Goal: Transaction & Acquisition: Obtain resource

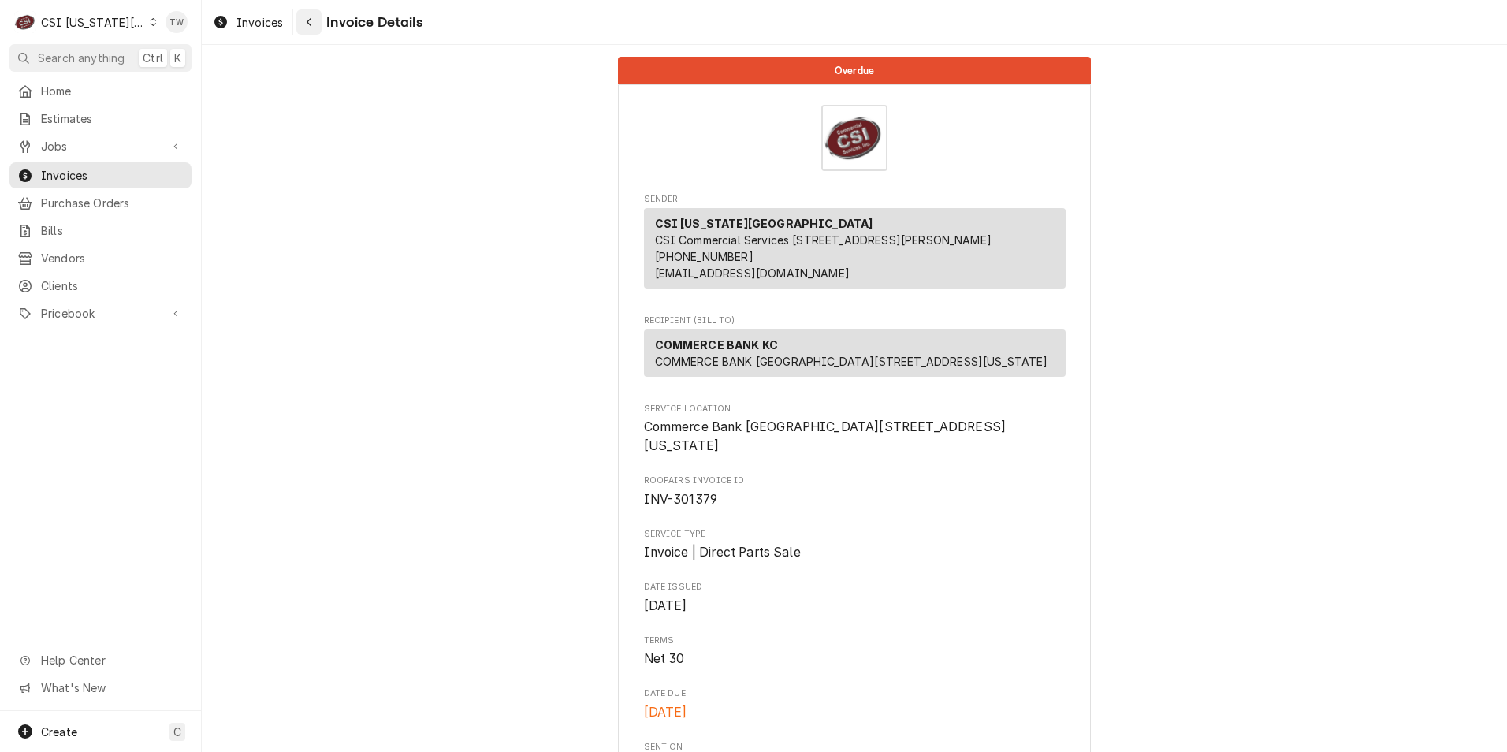
scroll to position [2264, 0]
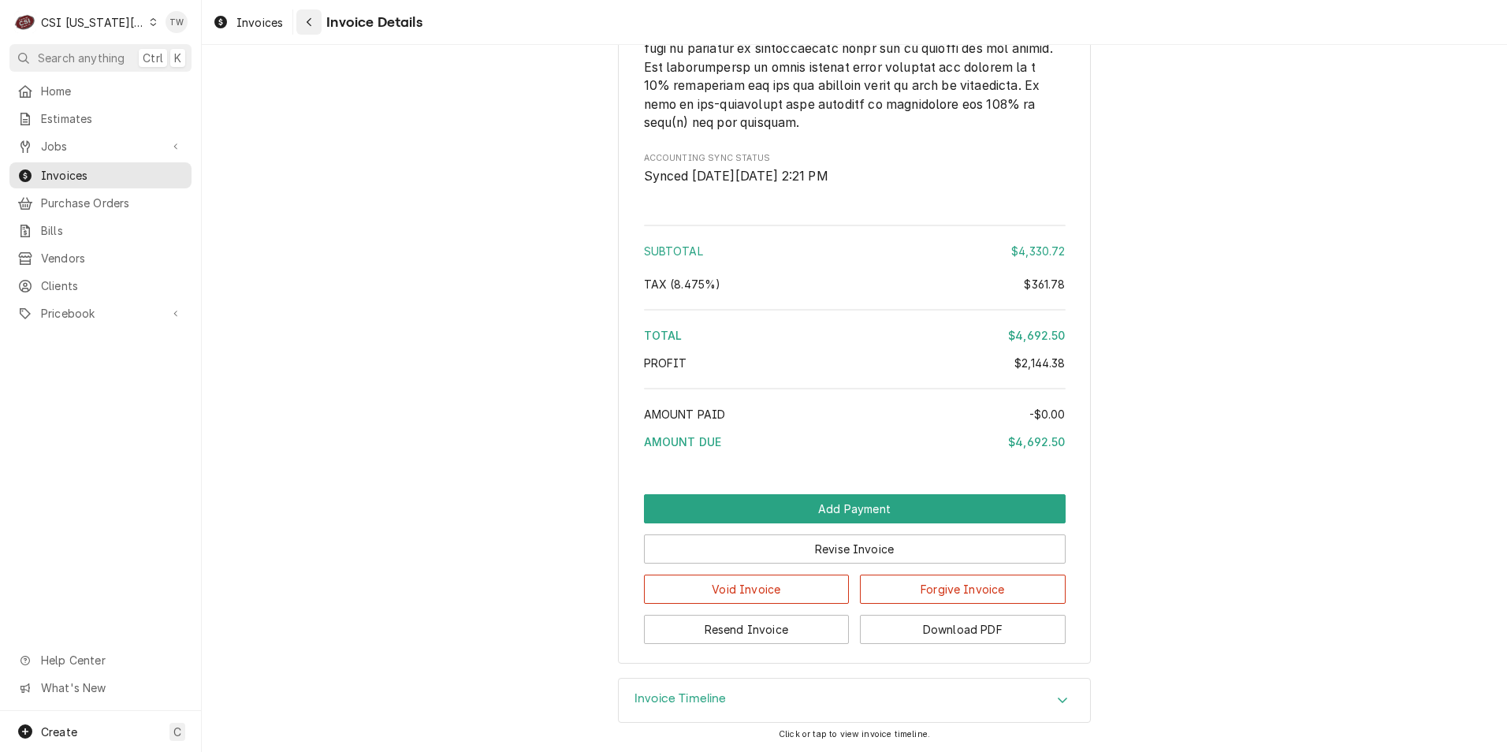
drag, startPoint x: 0, startPoint y: 0, endPoint x: 308, endPoint y: 22, distance: 309.0
click at [308, 22] on icon "Navigate back" at bounding box center [309, 22] width 7 height 11
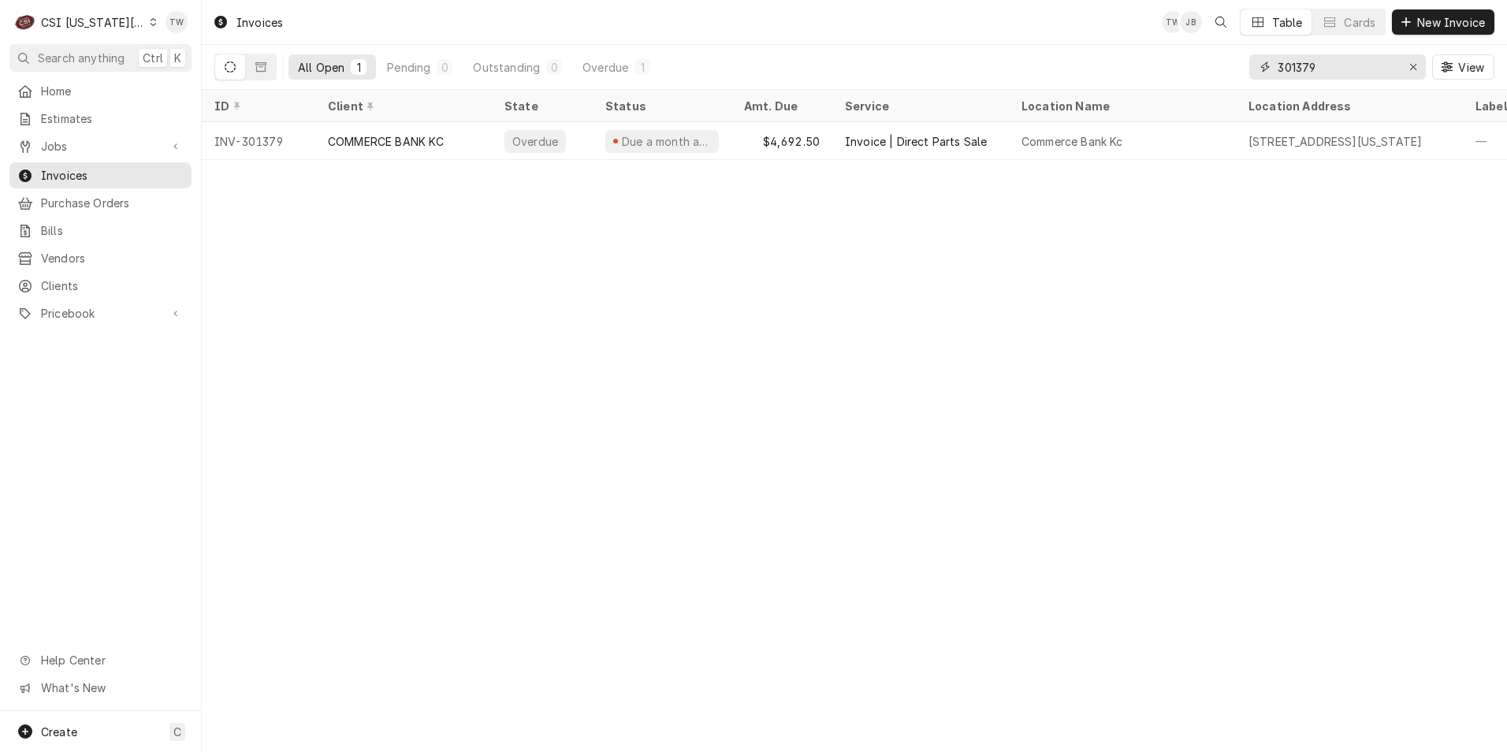
click at [1320, 66] on input "301379" at bounding box center [1337, 66] width 118 height 25
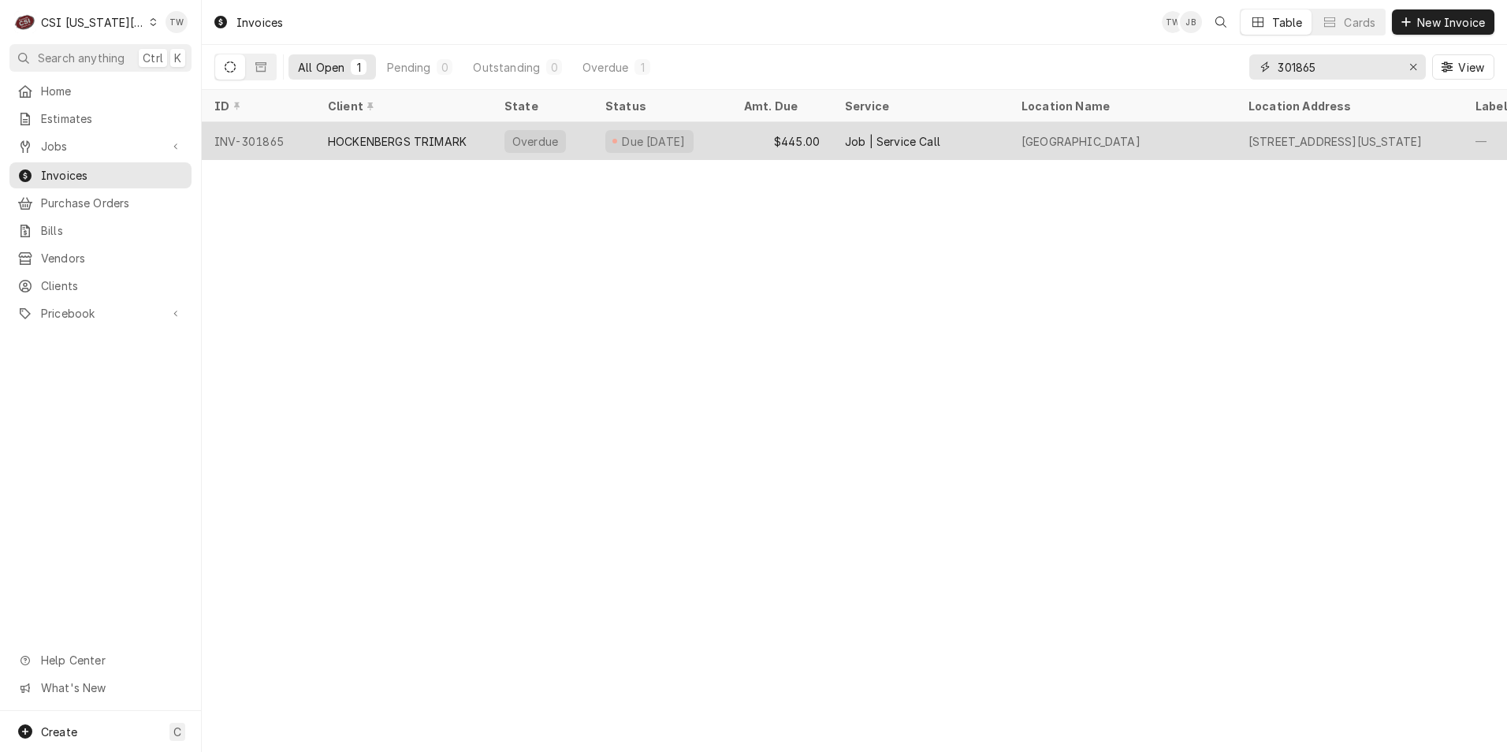
type input "301865"
click at [355, 144] on div "HOCKENBERGS TRIMARK" at bounding box center [397, 141] width 139 height 17
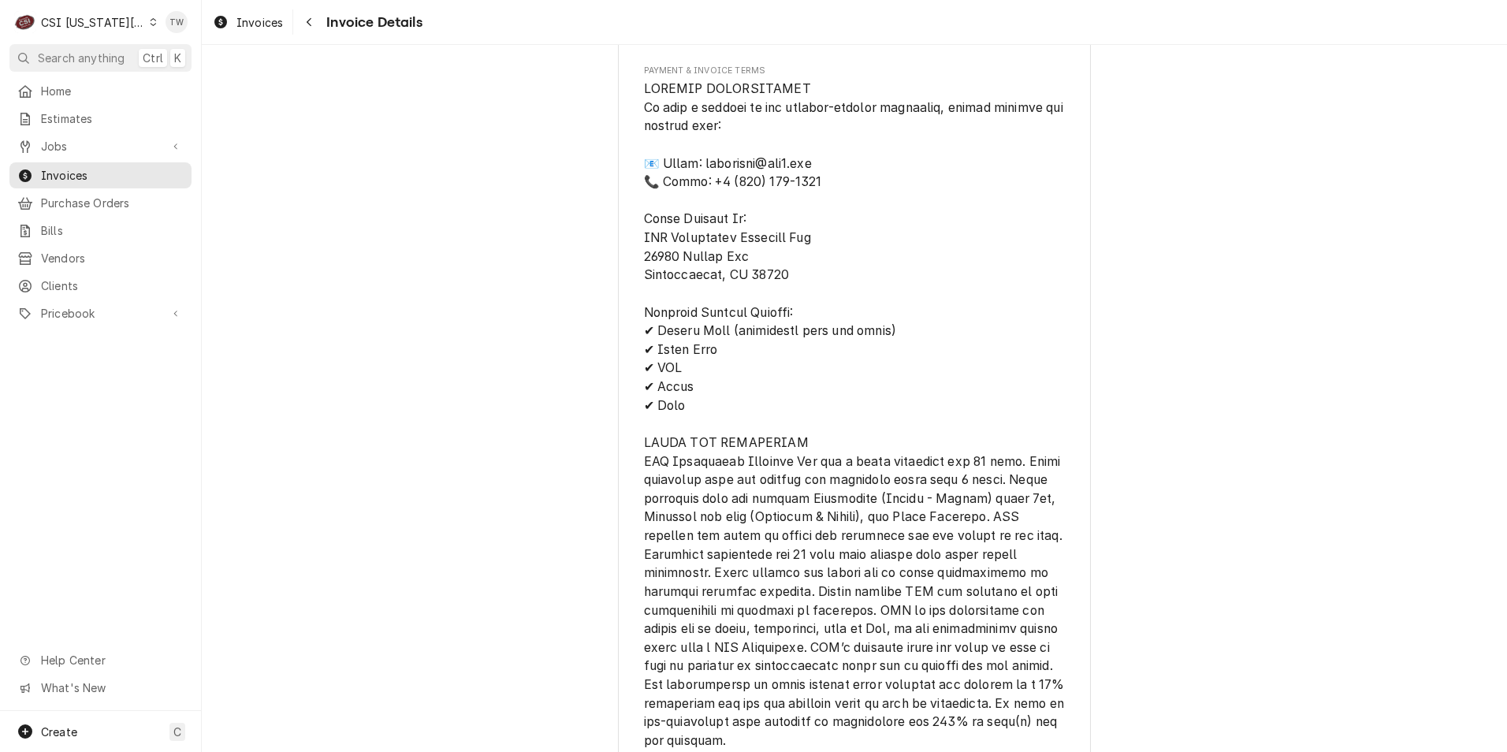
scroll to position [2049, 0]
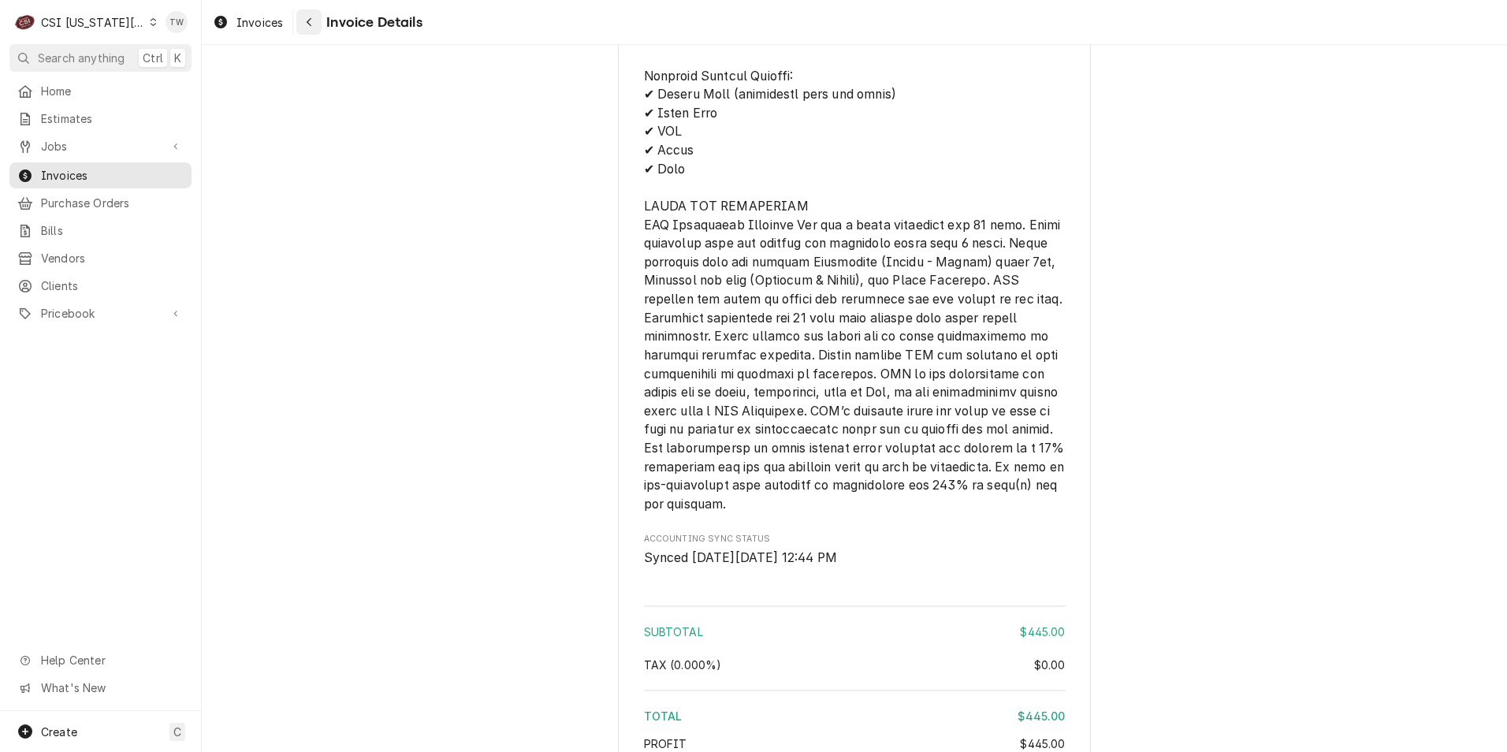
click at [304, 17] on div "Navigate back" at bounding box center [309, 22] width 16 height 16
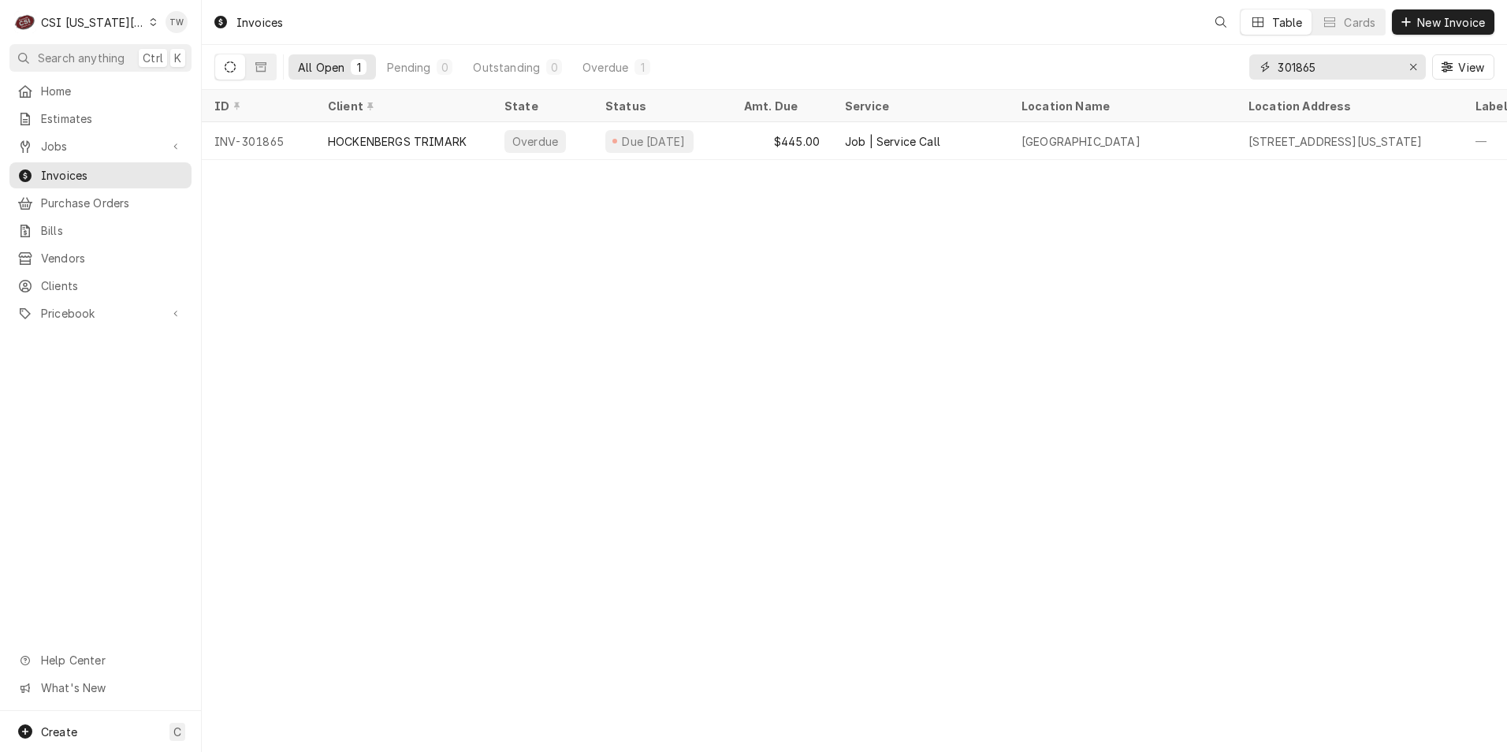
drag, startPoint x: 1241, startPoint y: 61, endPoint x: 978, endPoint y: 61, distance: 263.3
click at [978, 61] on div "All Open 1 Pending 0 Outstanding 0 Overdue 1 301865 View" at bounding box center [854, 67] width 1280 height 44
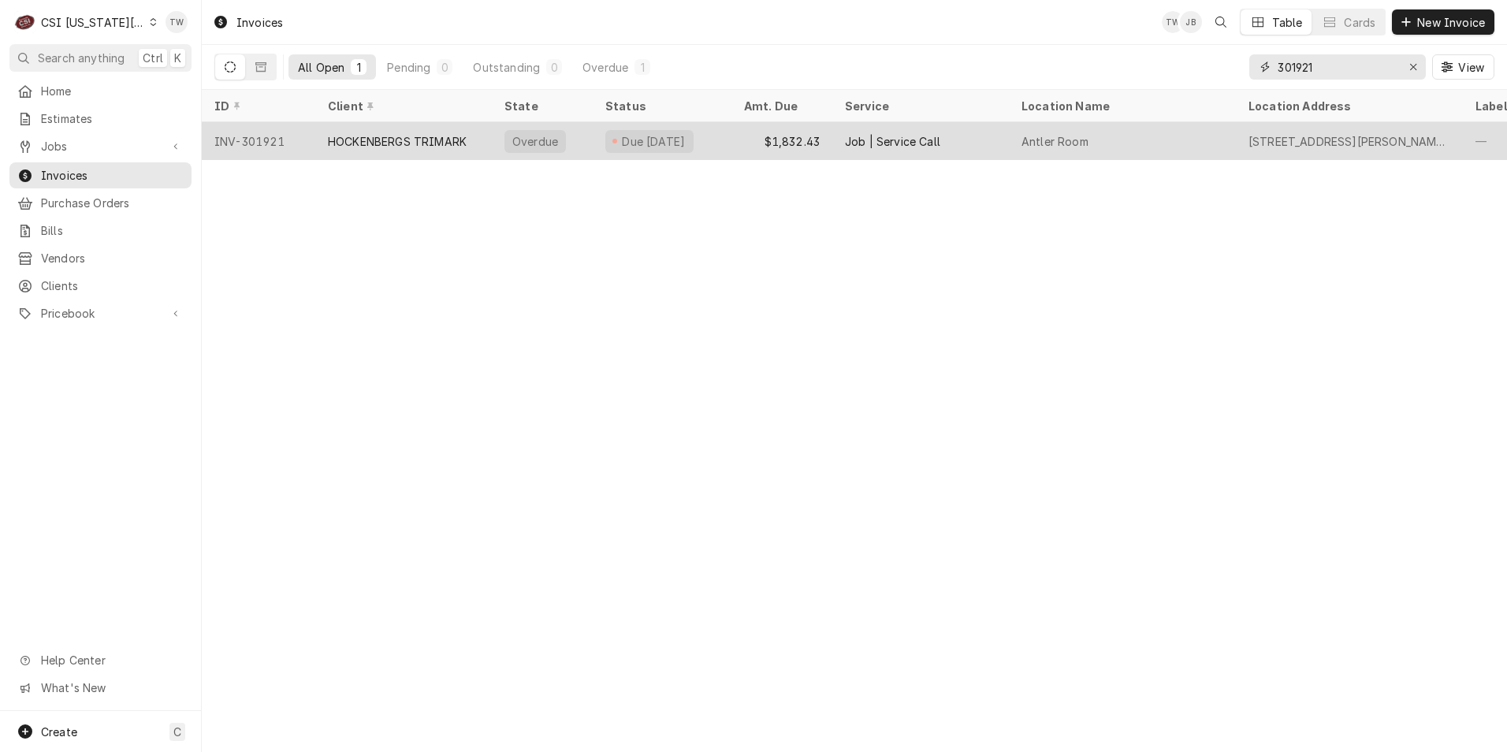
type input "301921"
click at [448, 146] on div "HOCKENBERGS TRIMARK" at bounding box center [403, 141] width 177 height 38
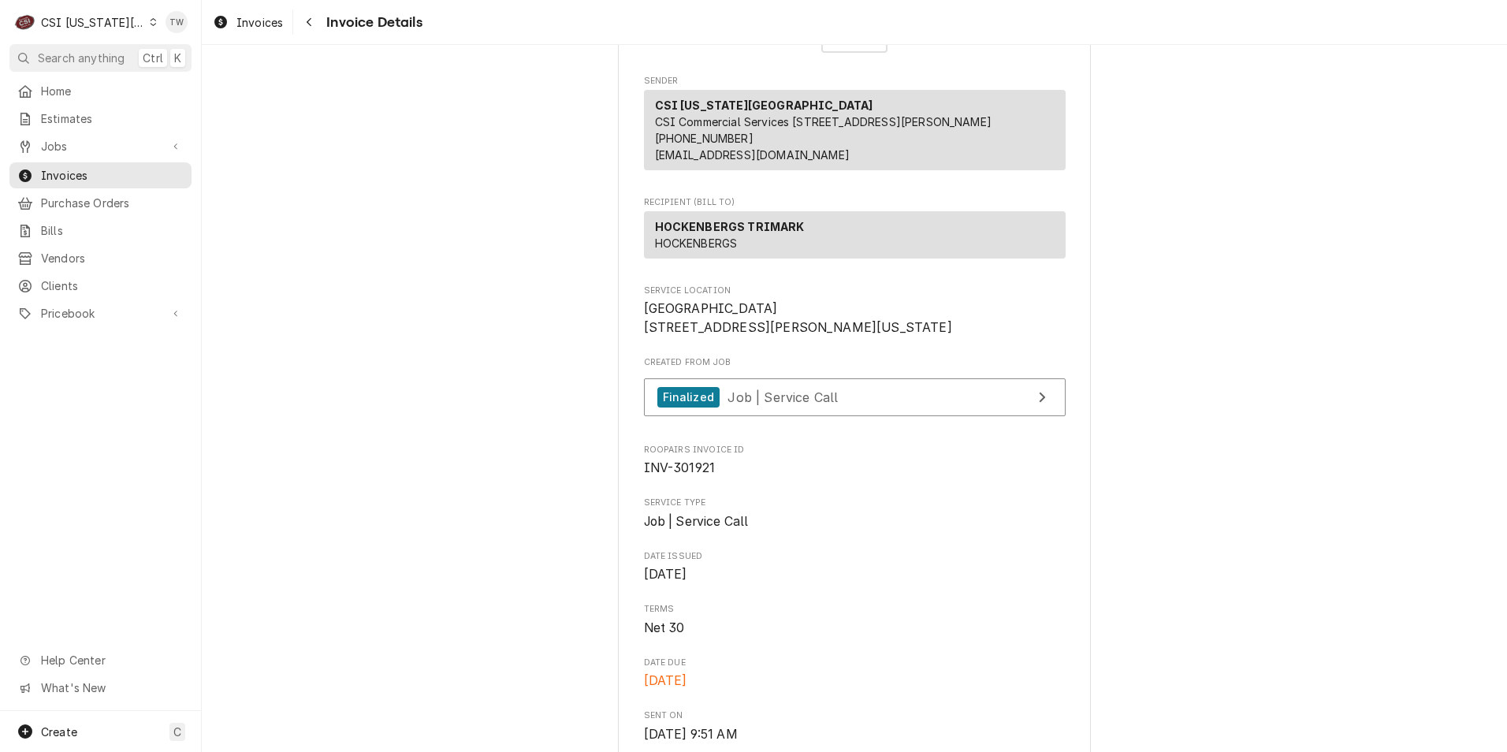
scroll to position [236, 0]
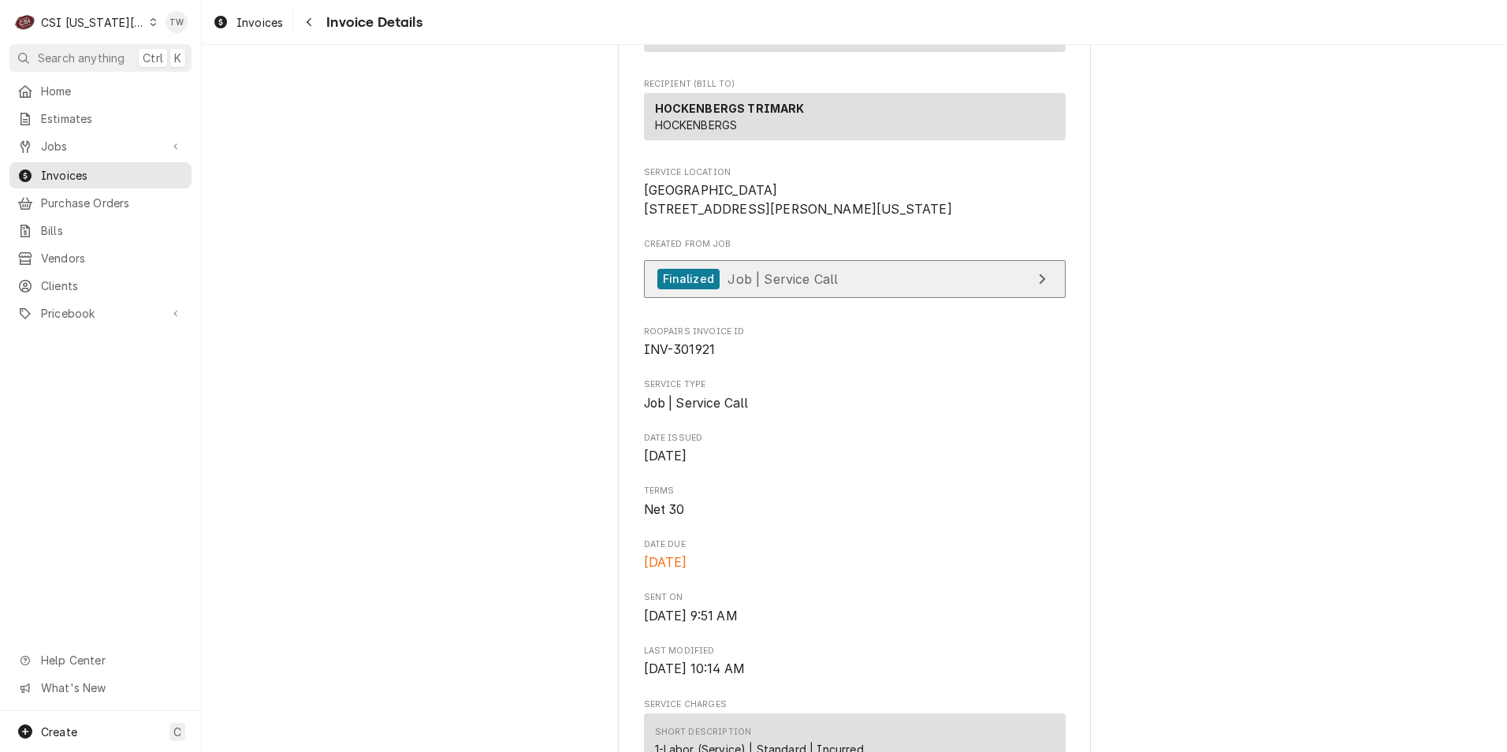
click at [872, 299] on link "Finalized Job | Service Call" at bounding box center [855, 279] width 422 height 39
click at [315, 24] on div "Navigate back" at bounding box center [309, 22] width 16 height 16
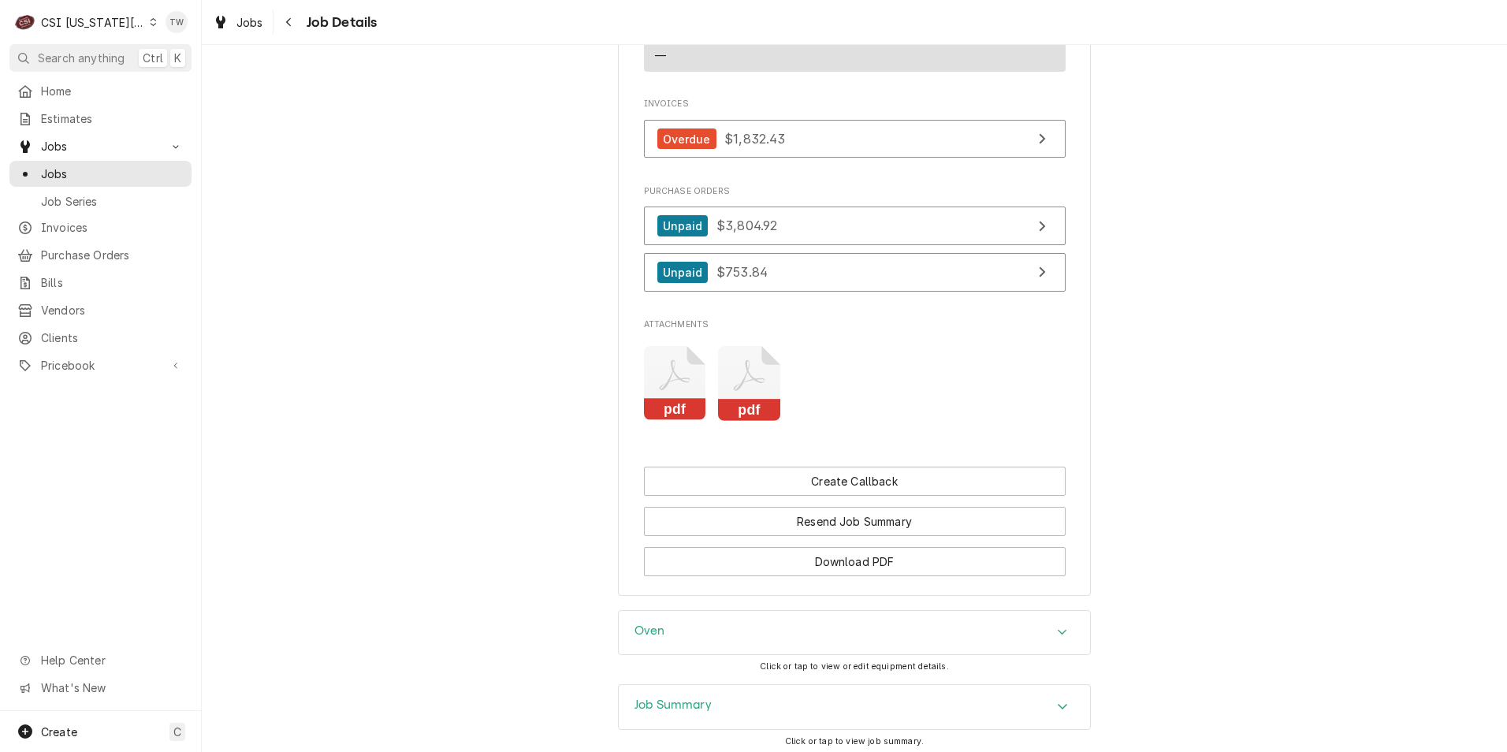
scroll to position [1663, 0]
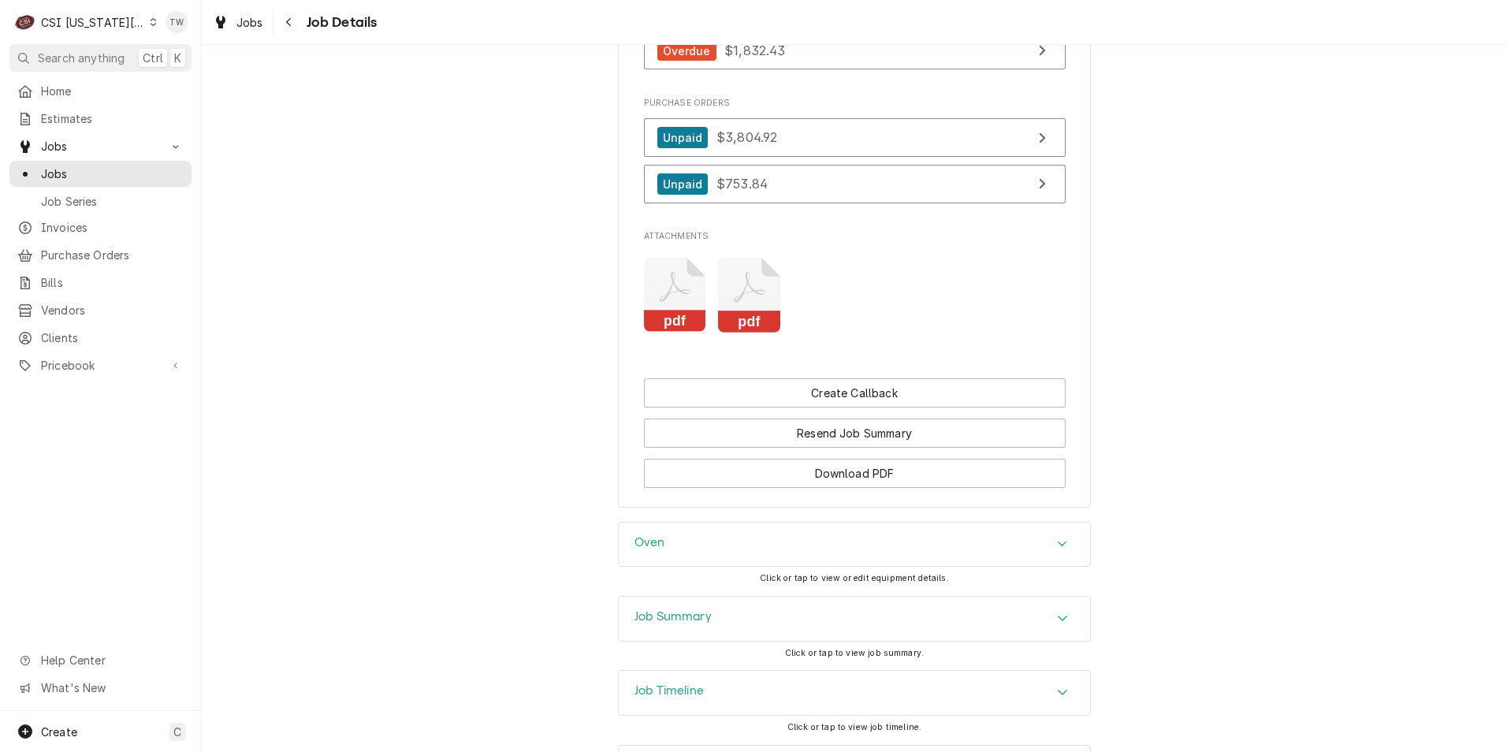
click at [759, 597] on div "Job Summary" at bounding box center [854, 619] width 471 height 44
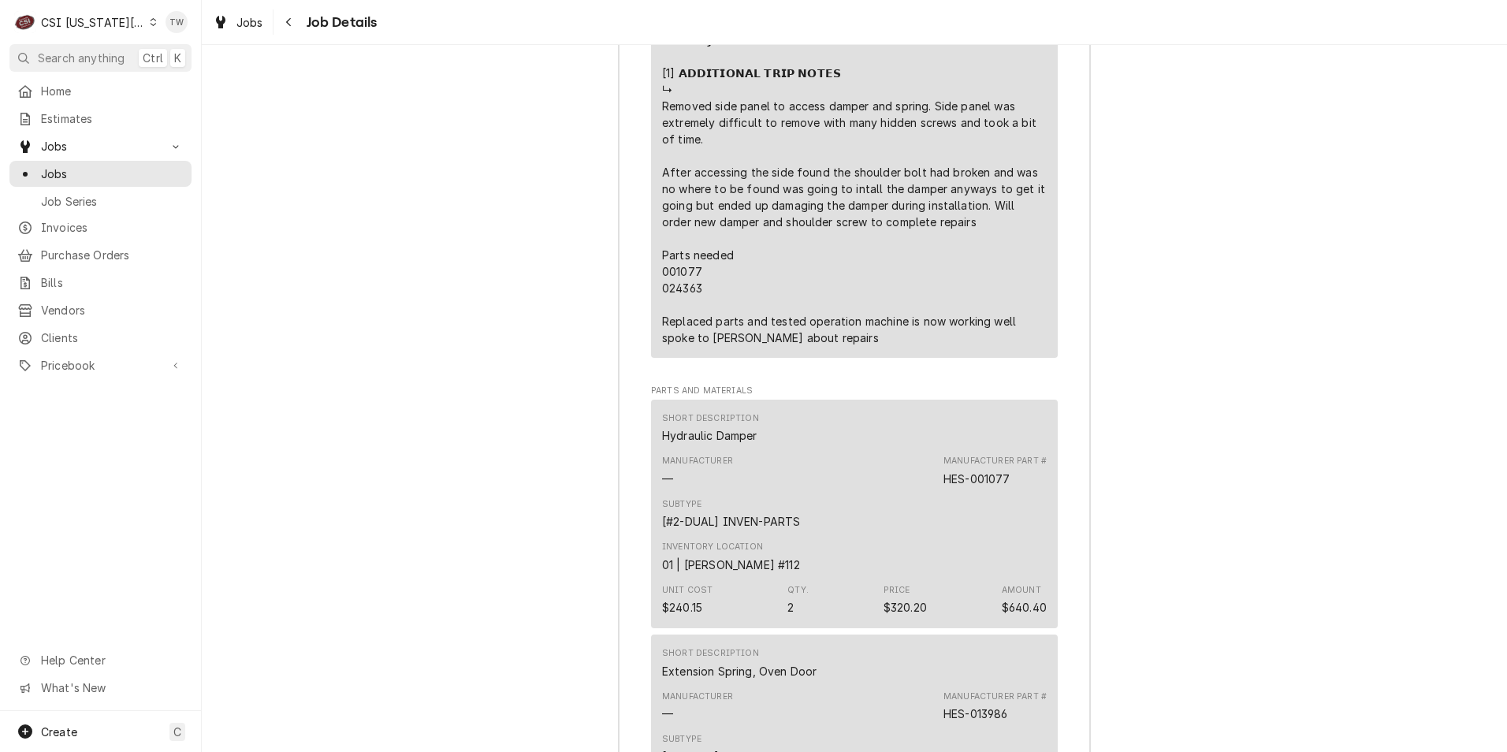
scroll to position [4264, 0]
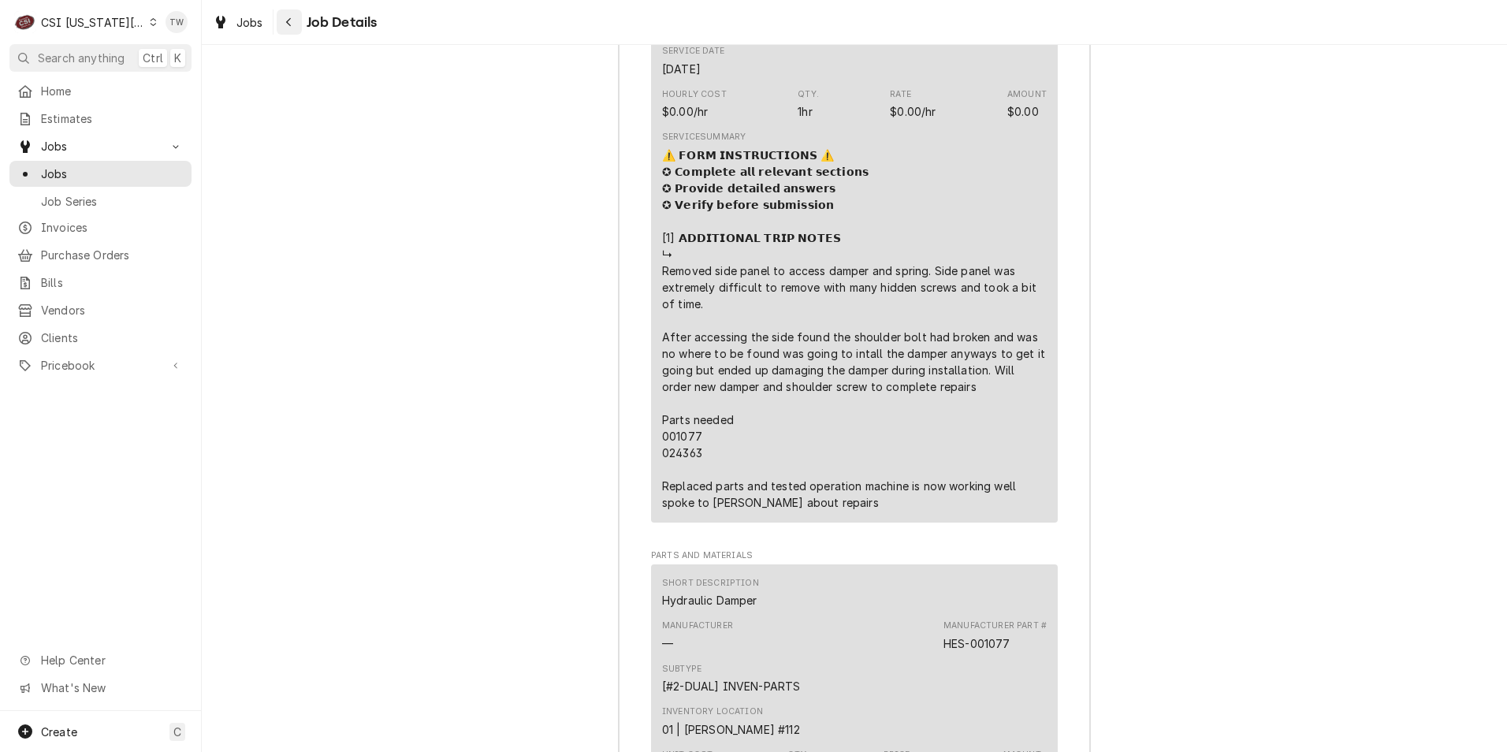
click at [293, 27] on div "Navigate back" at bounding box center [289, 22] width 16 height 16
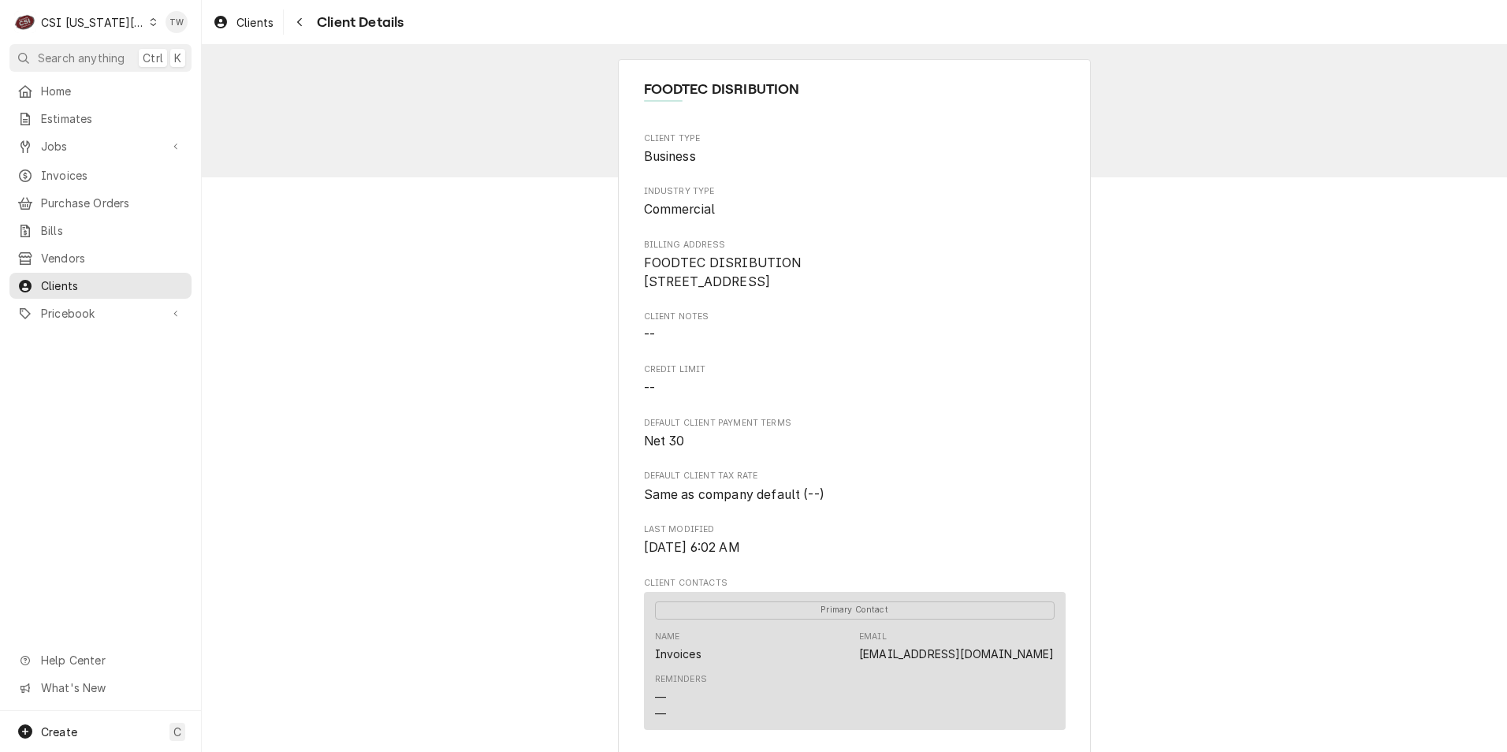
click at [482, 296] on div "FOODTEC DISRIBUTION Client Type Business Industry Type Commercial Billing Addre…" at bounding box center [854, 656] width 1305 height 1223
click at [311, 25] on button "Navigate back" at bounding box center [299, 21] width 25 height 25
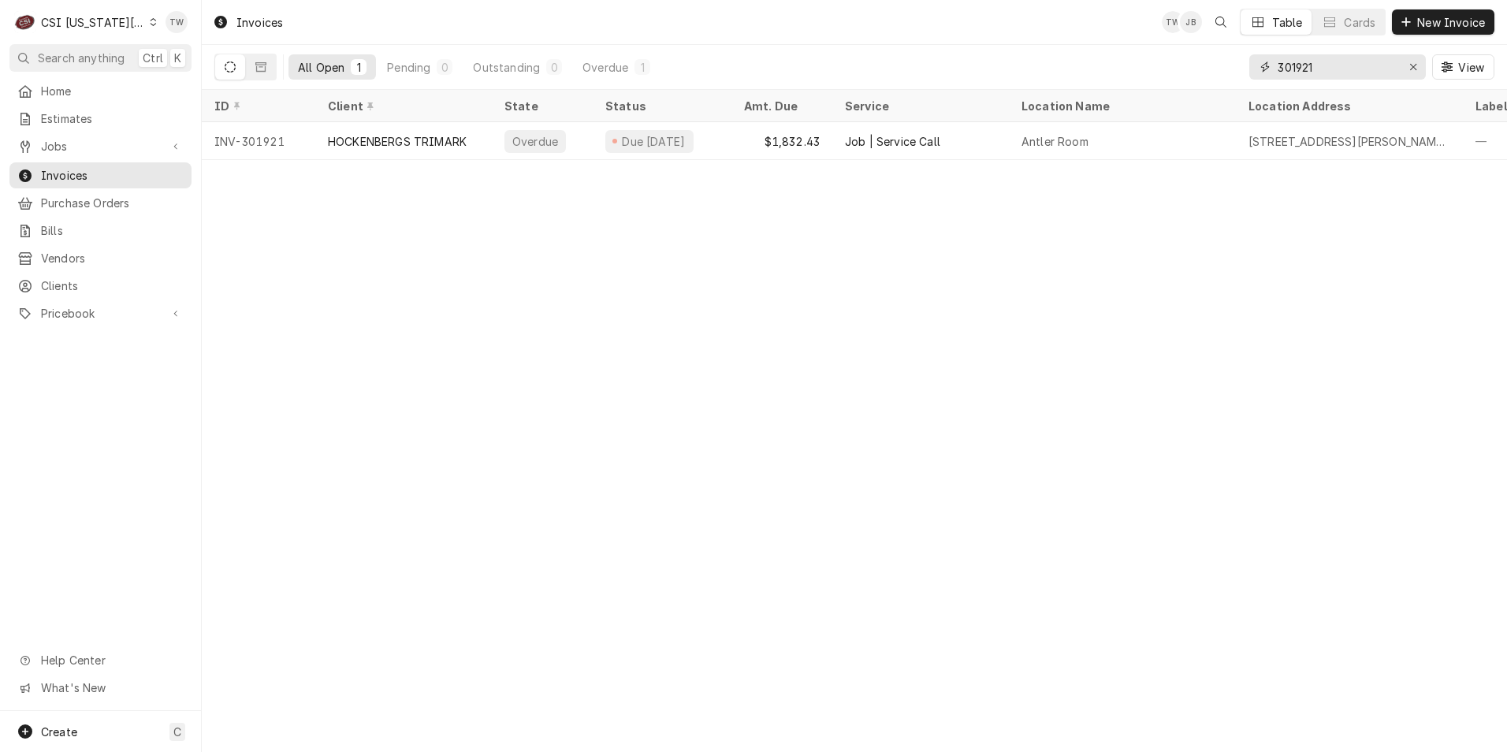
click at [1324, 74] on input "301921" at bounding box center [1337, 66] width 118 height 25
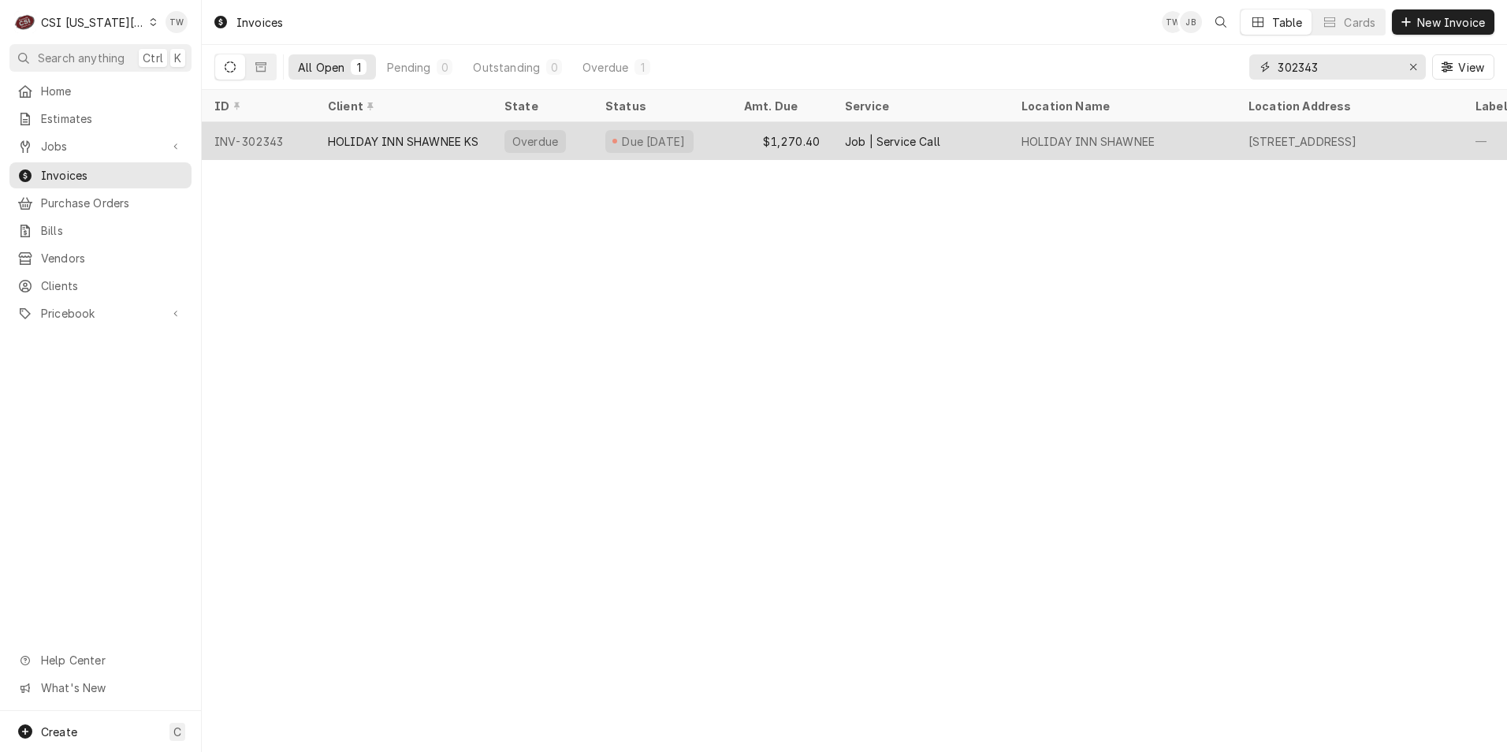
type input "302343"
click at [463, 154] on div "HOLIDAY INN SHAWNEE KS" at bounding box center [403, 141] width 177 height 38
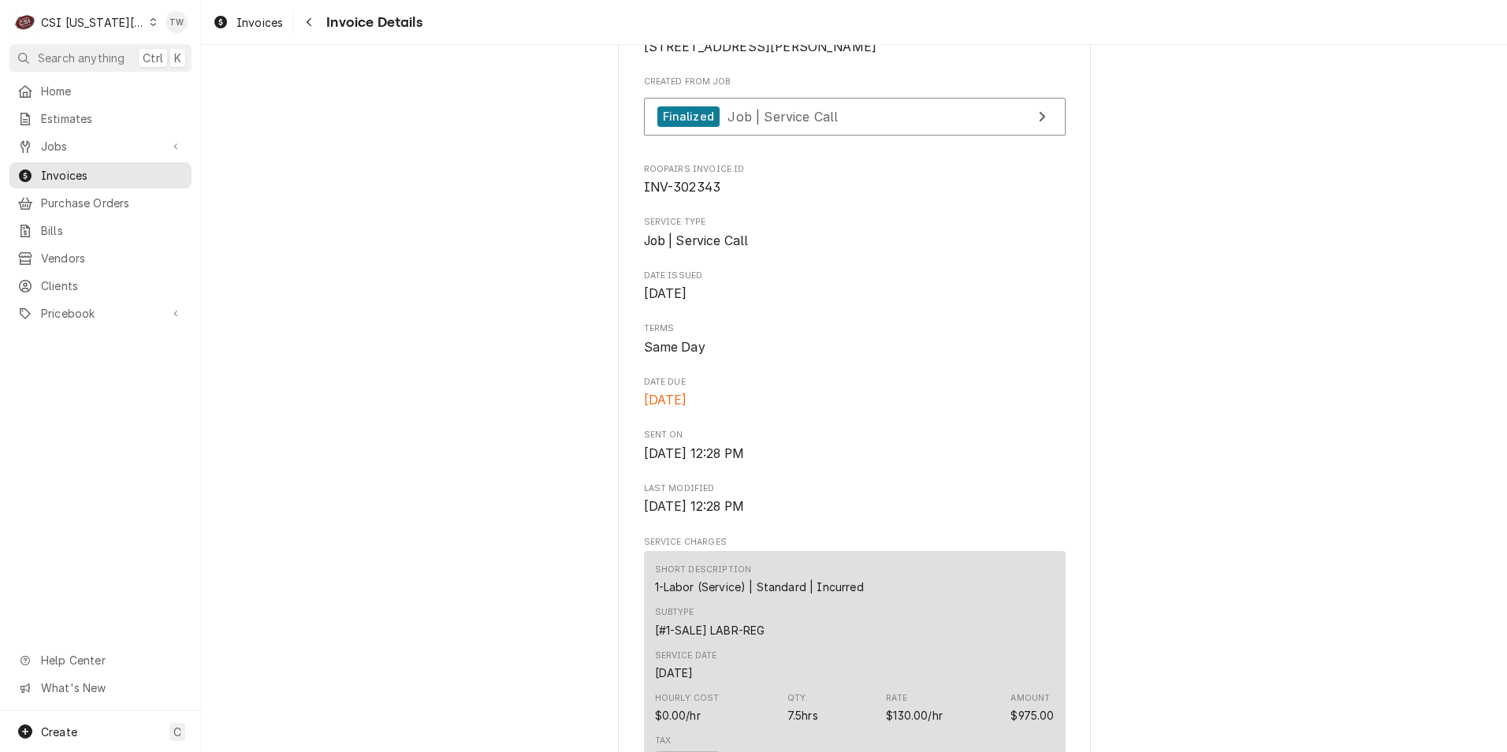
scroll to position [380, 0]
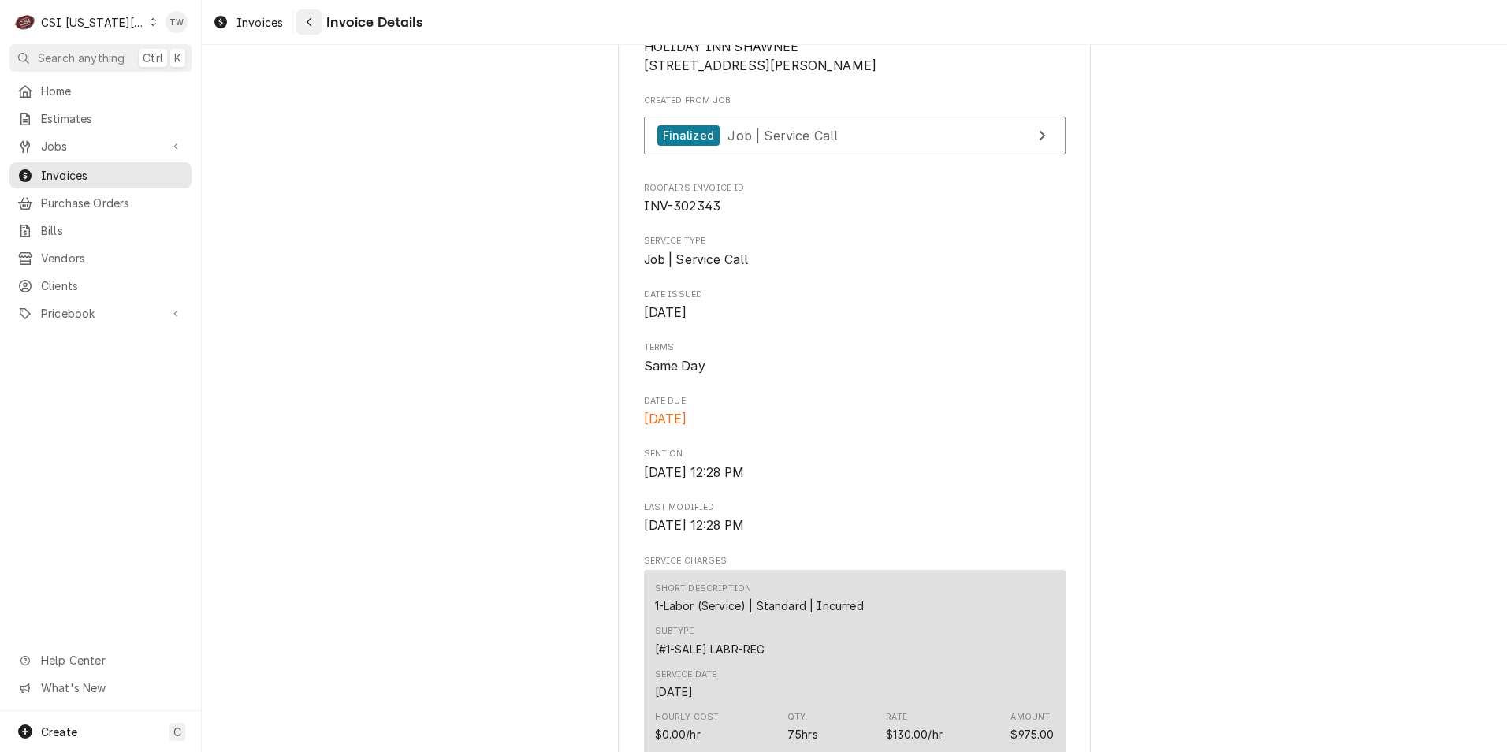
click at [314, 29] on div "Navigate back" at bounding box center [309, 22] width 16 height 16
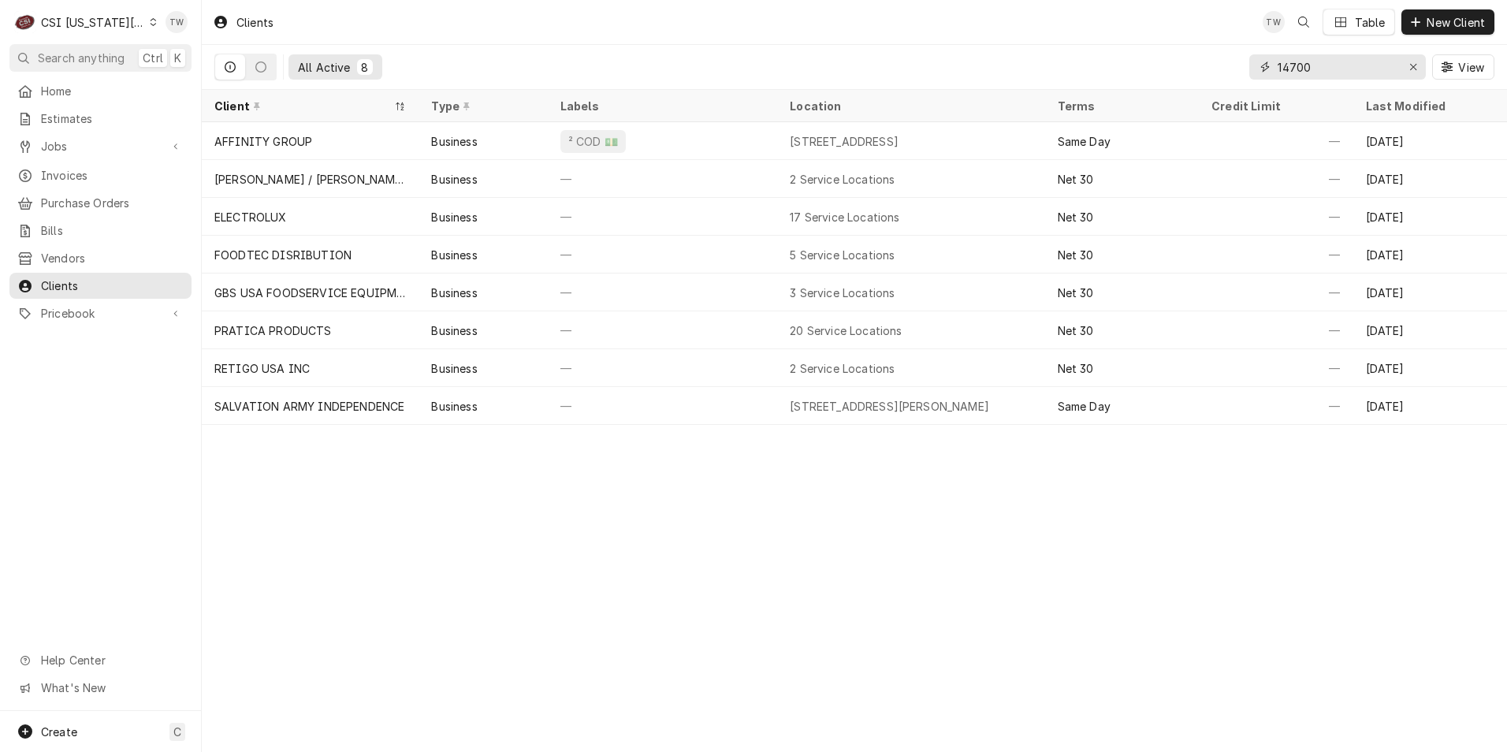
drag, startPoint x: 1323, startPoint y: 67, endPoint x: 1056, endPoint y: 28, distance: 269.3
click at [1056, 28] on div "Clients TW Table New Client All Active 8 14700 View" at bounding box center [854, 45] width 1305 height 90
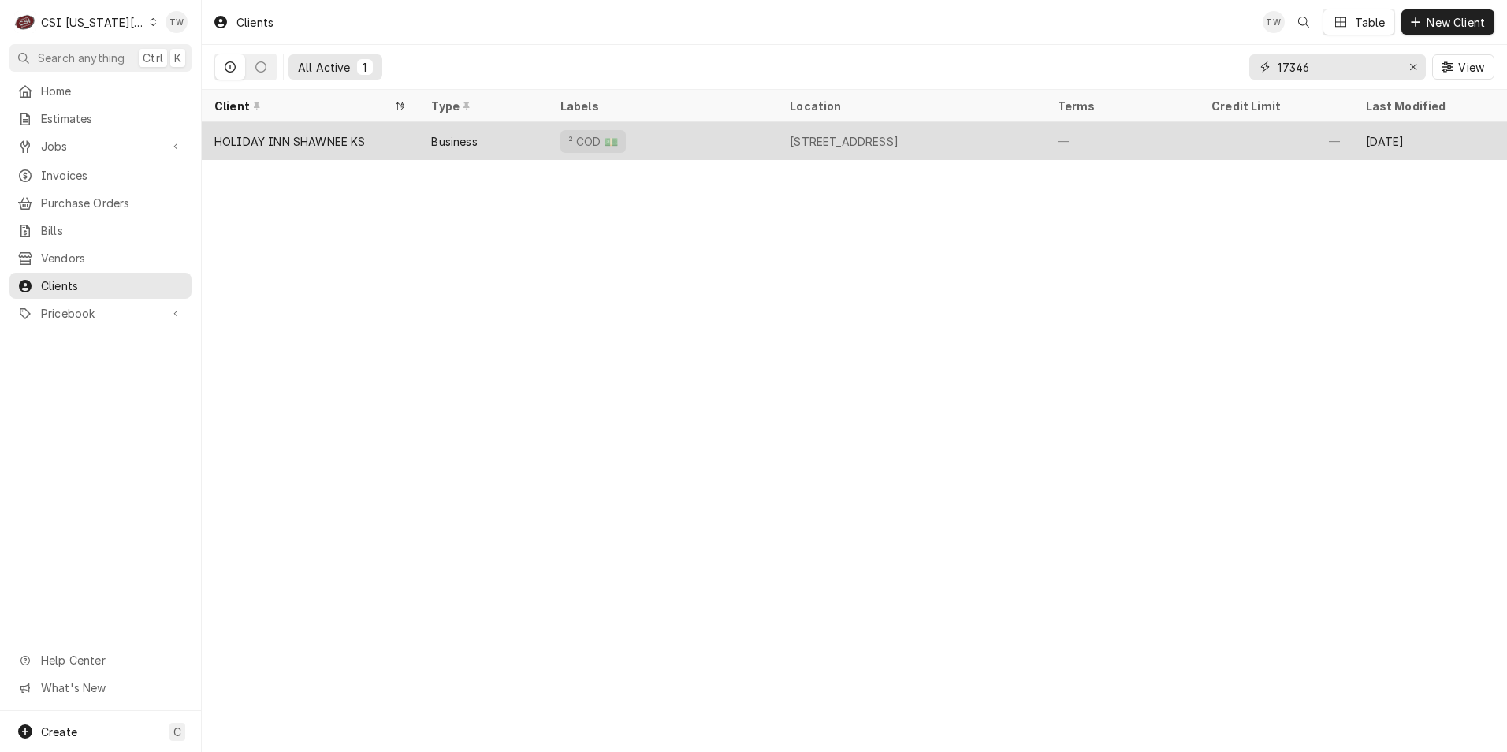
type input "17346"
click at [749, 137] on div "² COD 💵" at bounding box center [662, 141] width 229 height 38
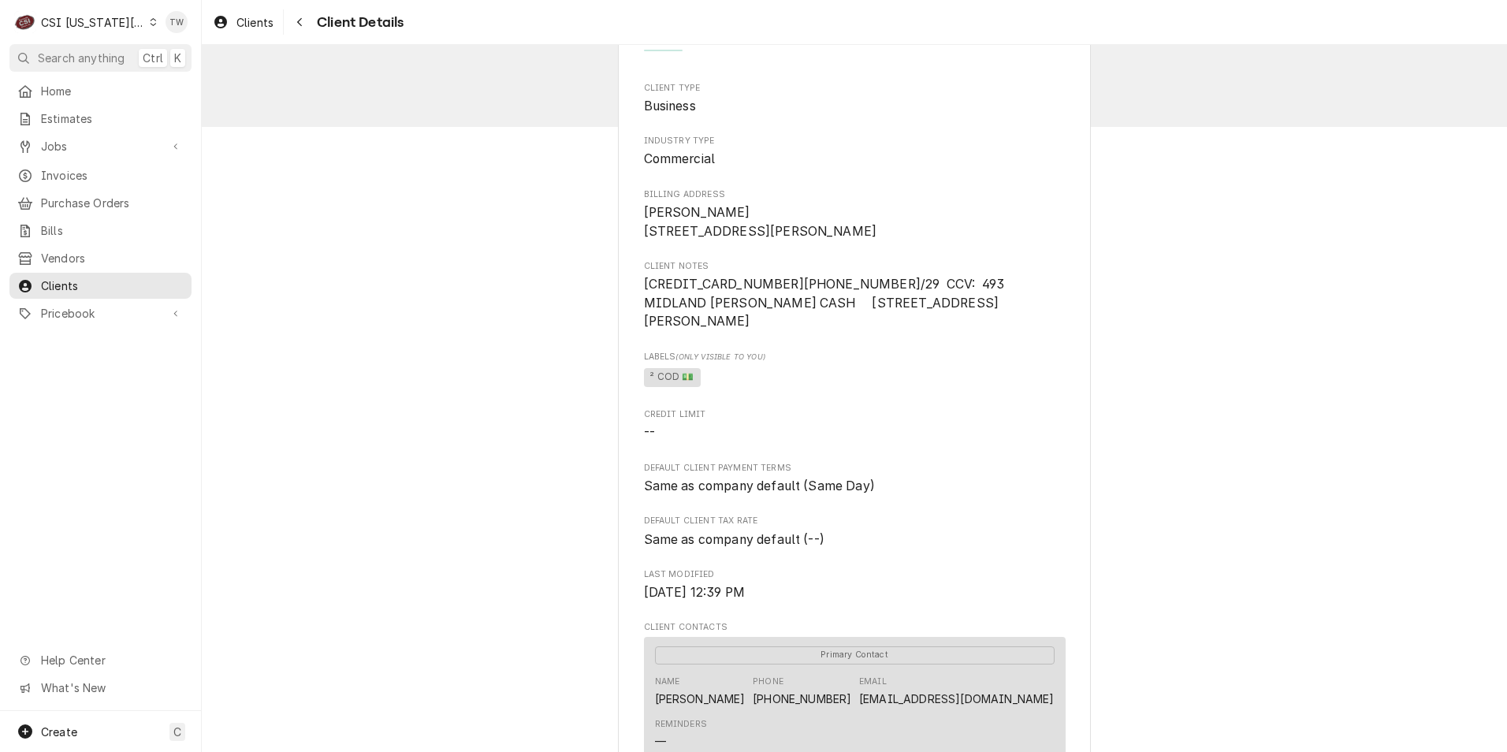
scroll to position [79, 0]
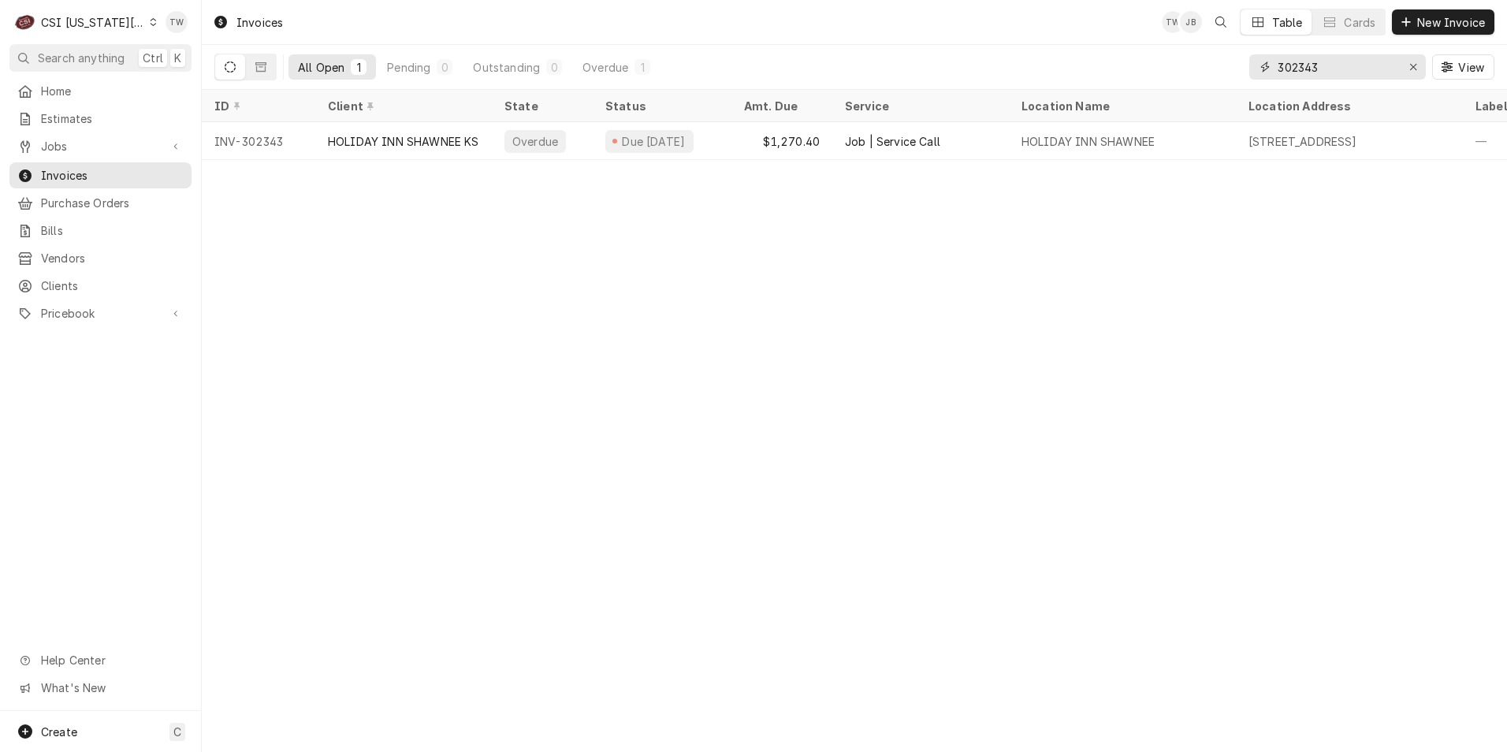
drag, startPoint x: 1322, startPoint y: 65, endPoint x: 883, endPoint y: 62, distance: 439.0
click at [883, 62] on div "All Open 1 Pending 0 Outstanding 0 Overdue 1 302343 View" at bounding box center [854, 67] width 1280 height 44
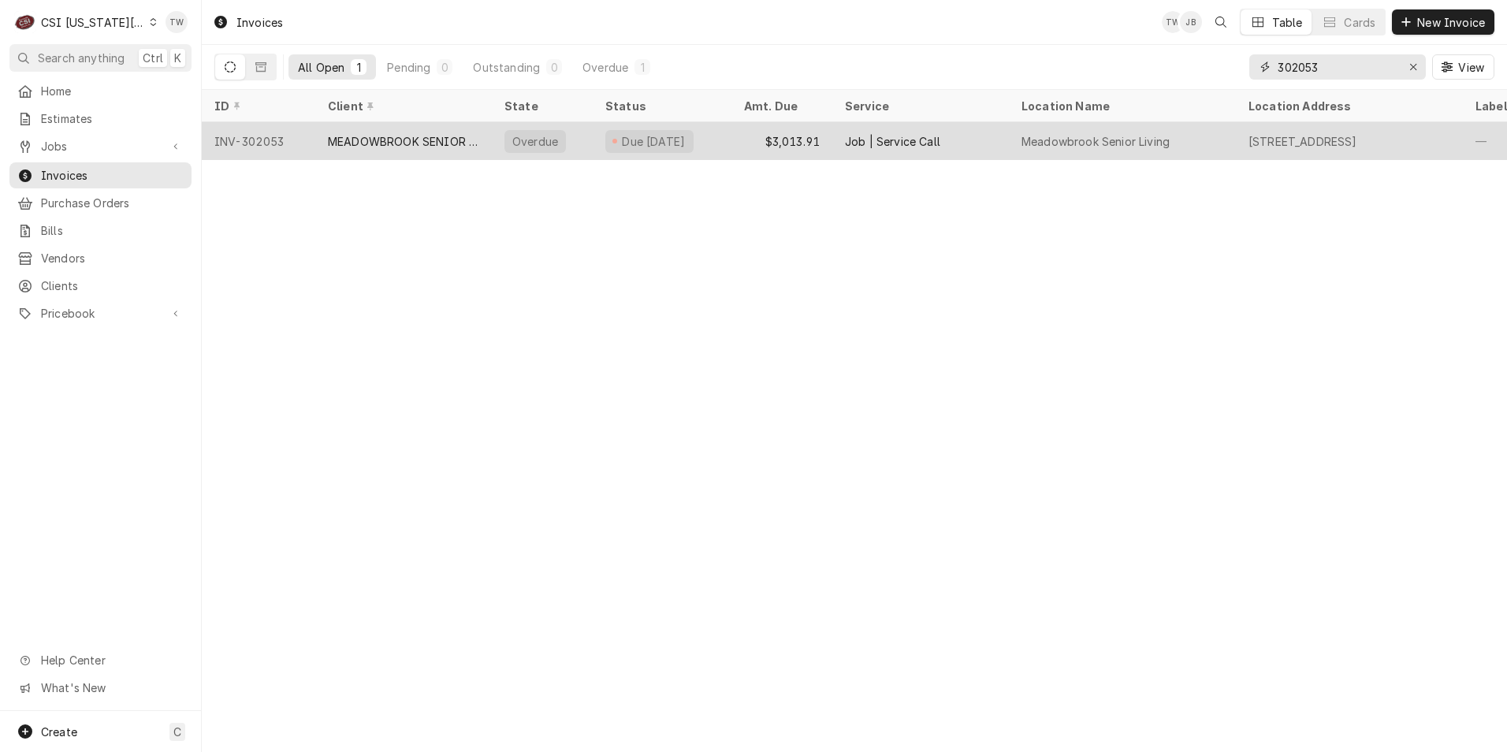
type input "302053"
click at [452, 150] on div "MEADOWBROOK SENIOR LIVING" at bounding box center [403, 141] width 177 height 38
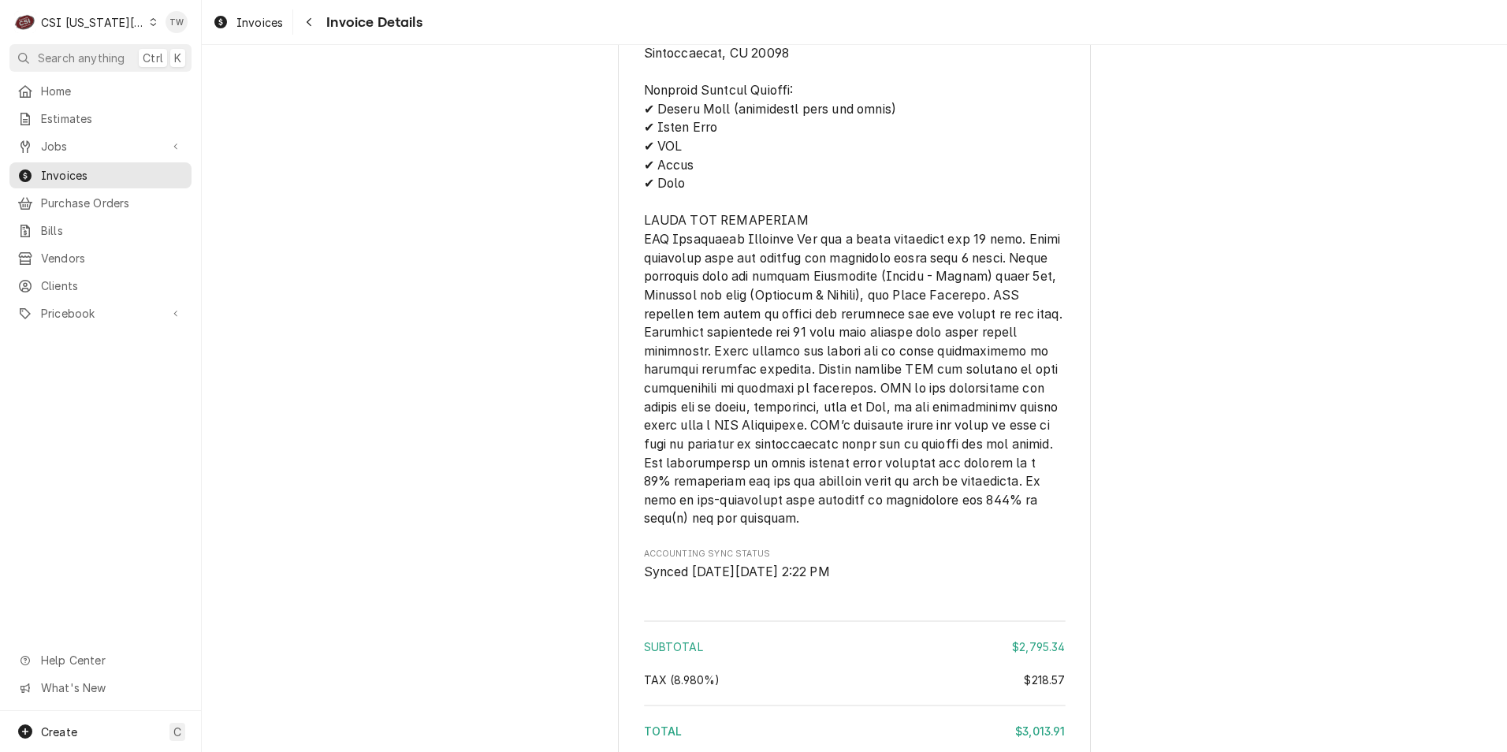
scroll to position [3758, 0]
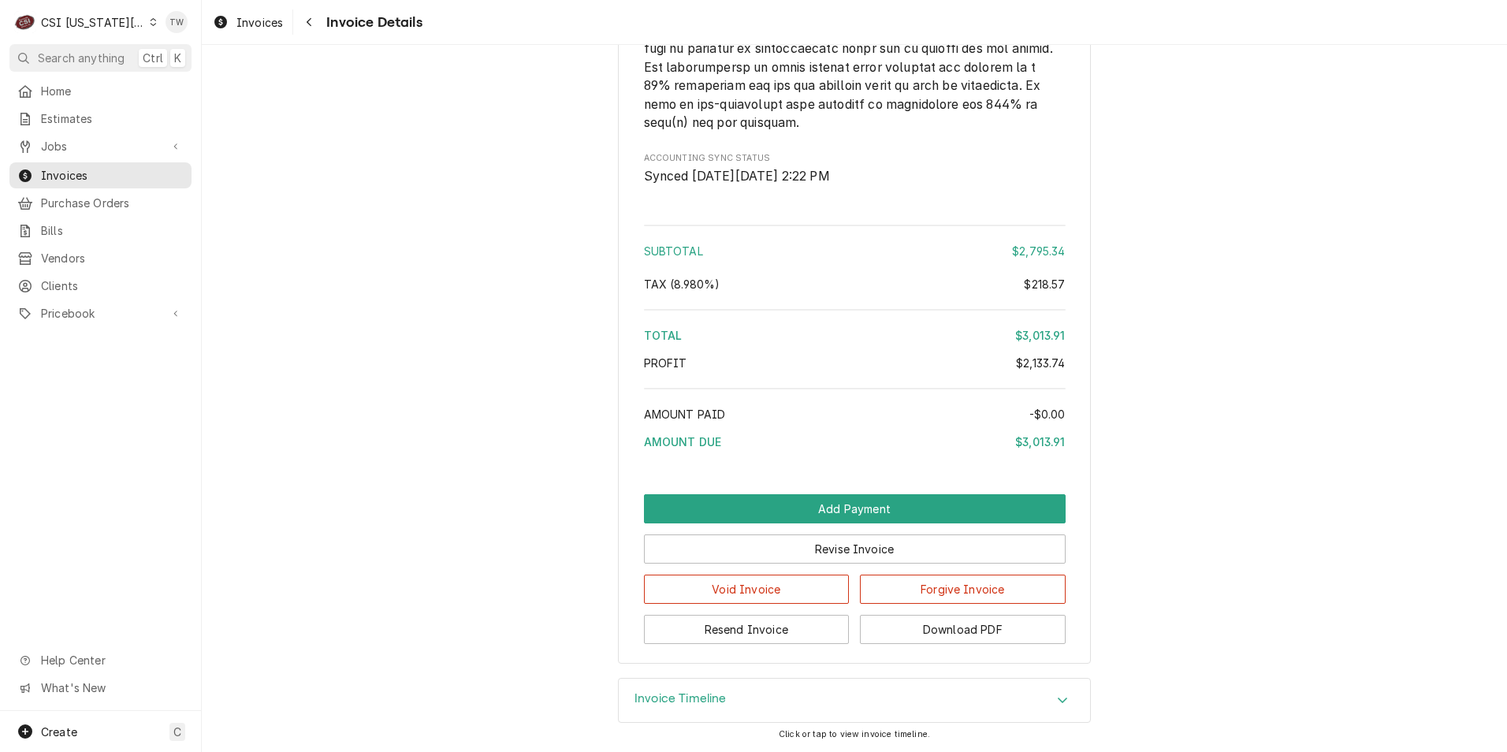
click at [754, 689] on div "Invoice Timeline" at bounding box center [854, 701] width 471 height 44
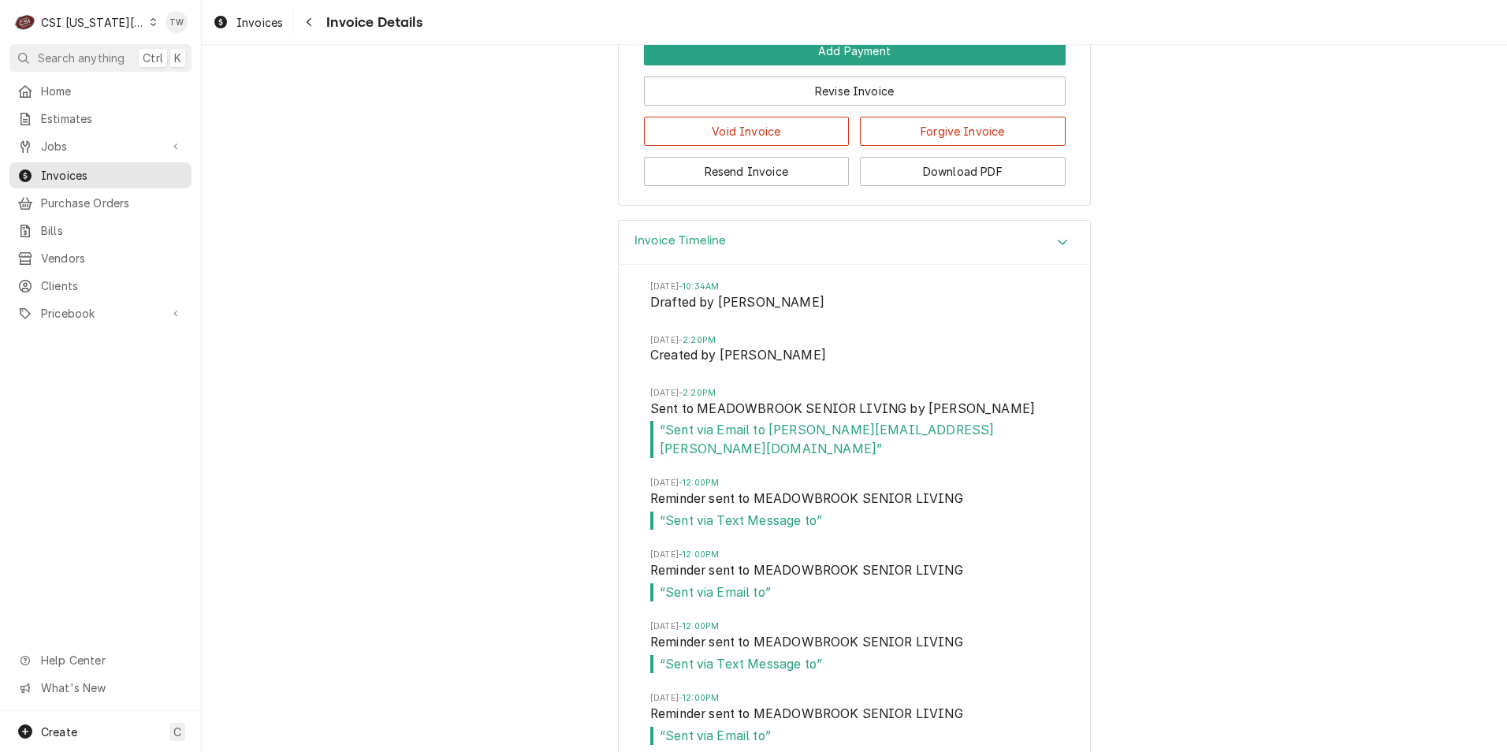
scroll to position [4088, 0]
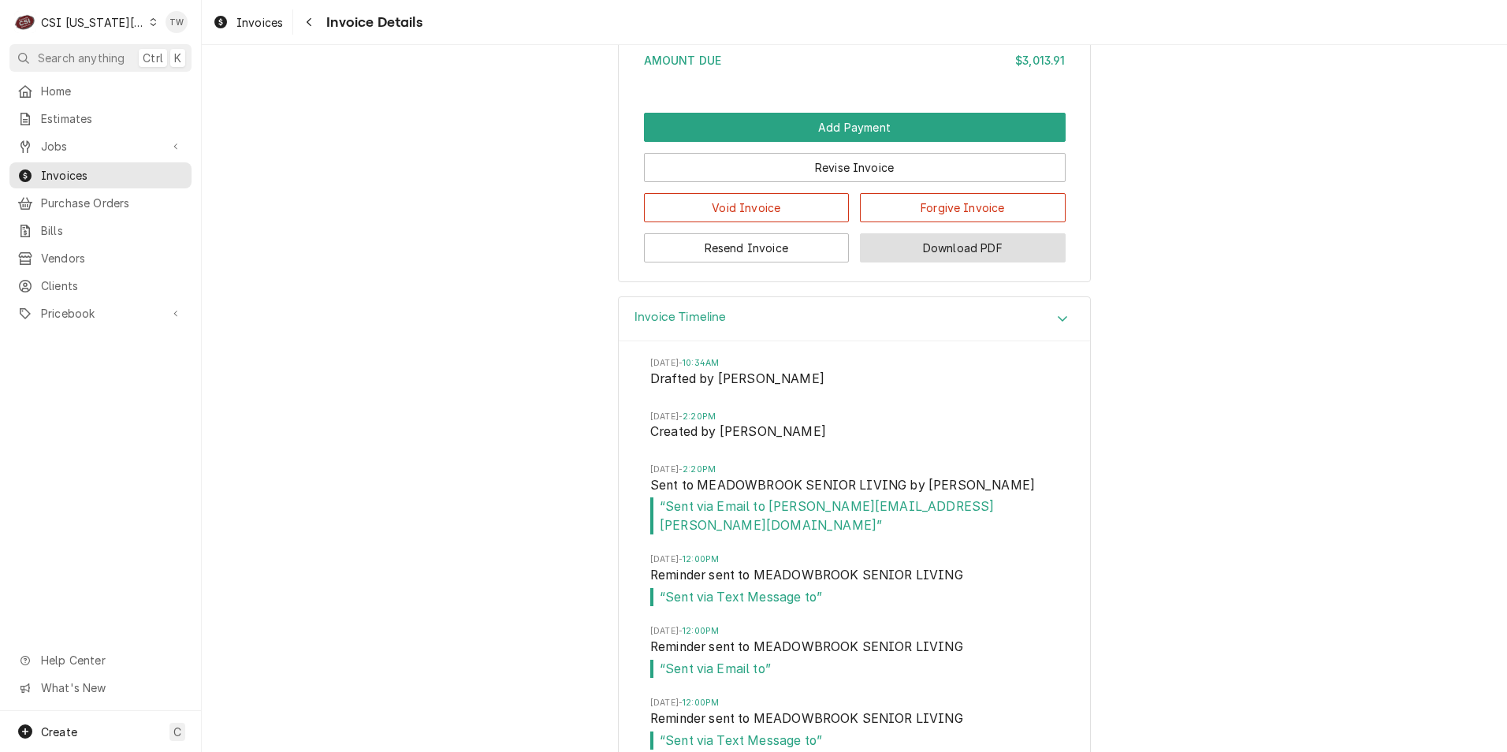
click at [947, 262] on button "Download PDF" at bounding box center [963, 247] width 206 height 29
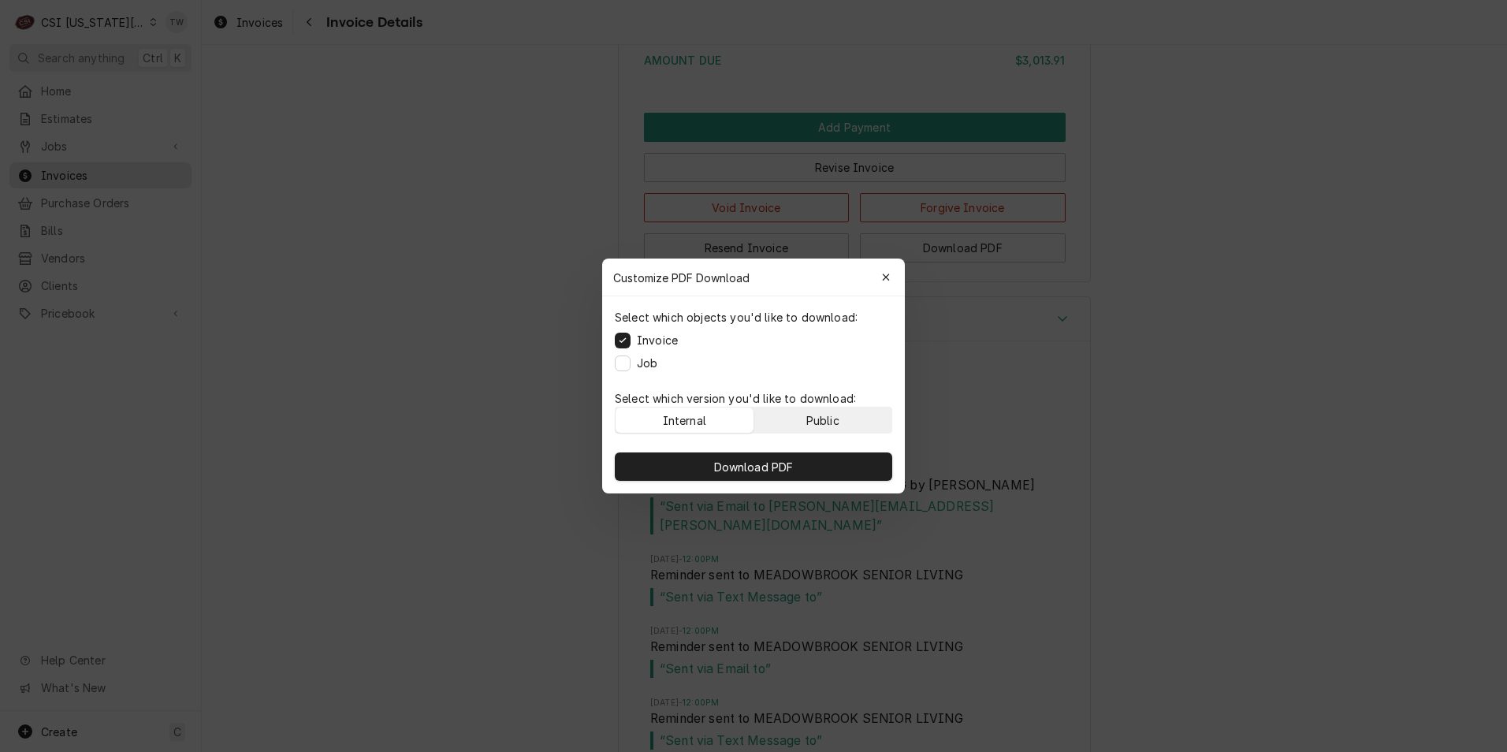
click at [798, 415] on button "Public" at bounding box center [823, 420] width 138 height 25
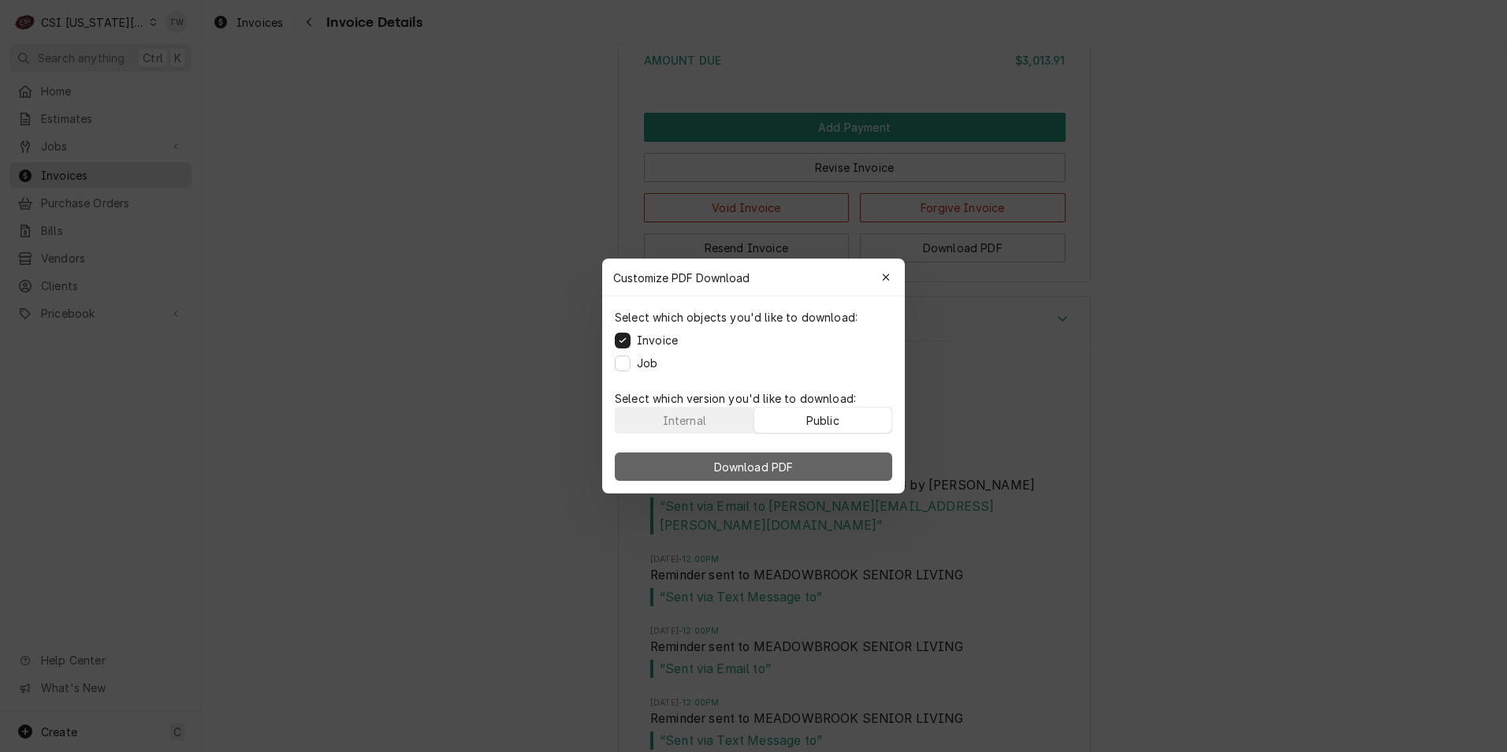
click at [761, 466] on span "Download PDF" at bounding box center [754, 467] width 86 height 17
